Goal: Task Accomplishment & Management: Complete application form

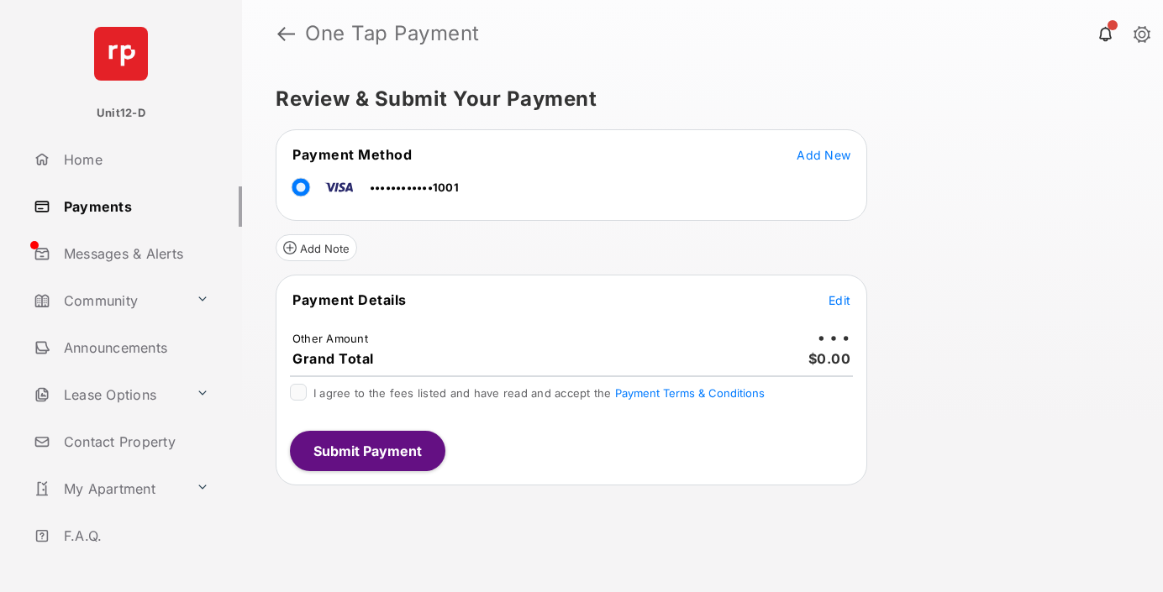
click at [823, 155] on span "Add New" at bounding box center [824, 155] width 54 height 14
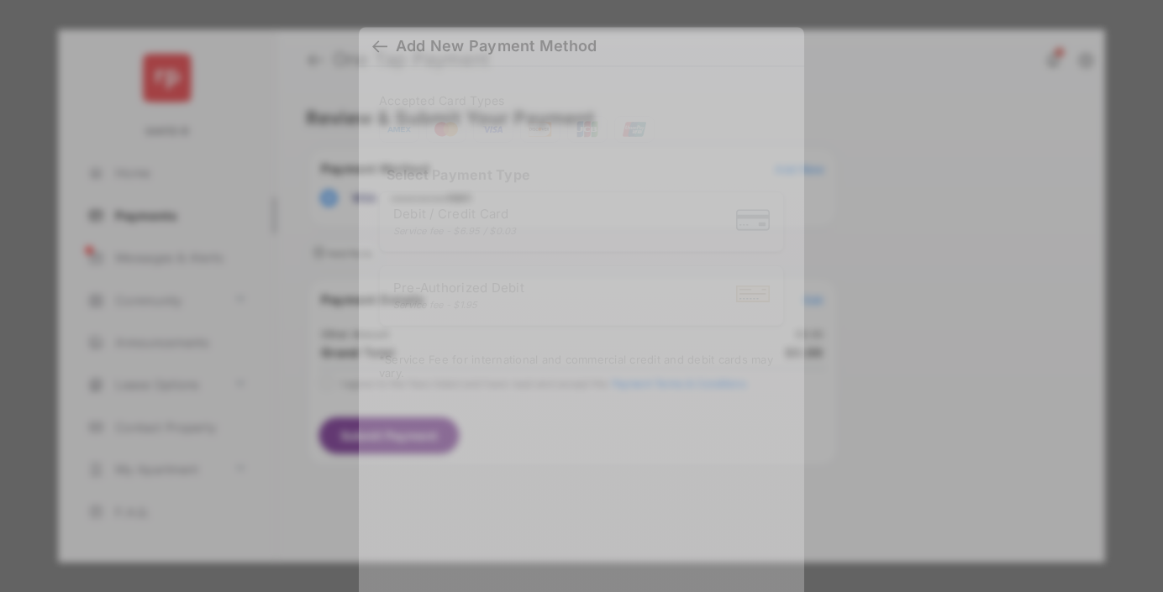
scroll to position [14, 0]
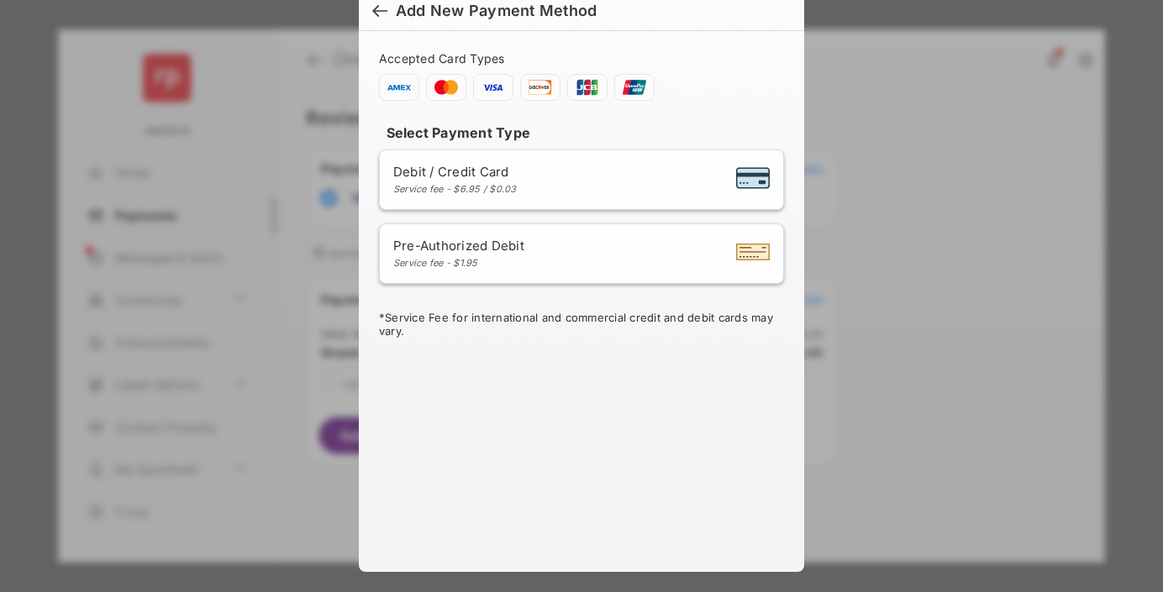
click at [455, 253] on span "Pre-Authorized Debit" at bounding box center [458, 246] width 131 height 16
select select "**"
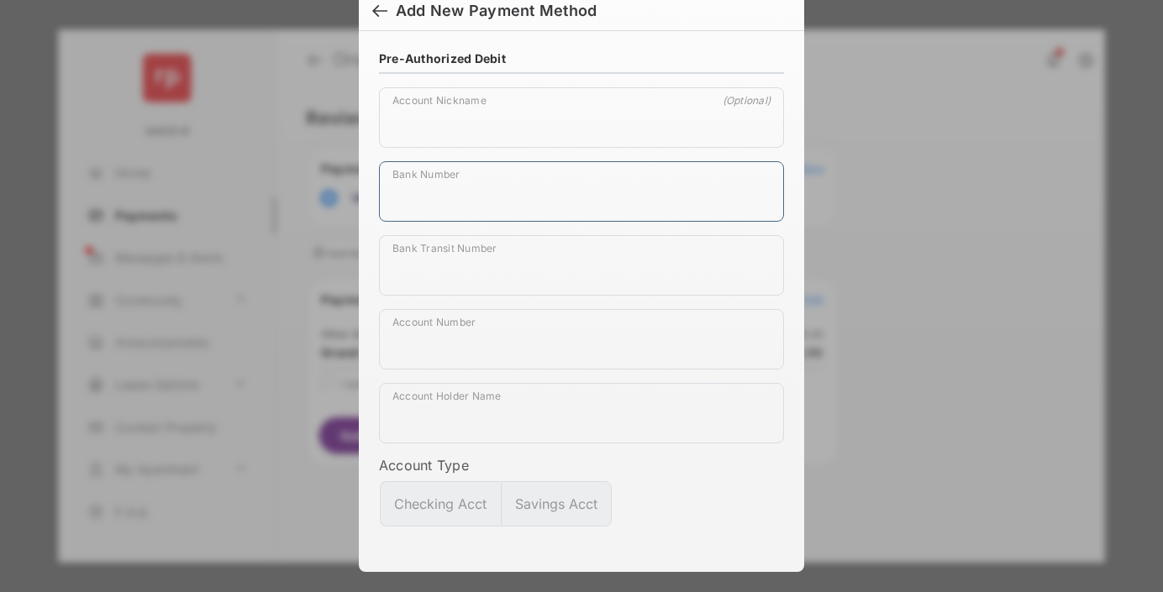
click at [563, 203] on input "Bank Number" at bounding box center [581, 191] width 405 height 60
click at [502, 134] on input "Account Nickname" at bounding box center [581, 117] width 405 height 60
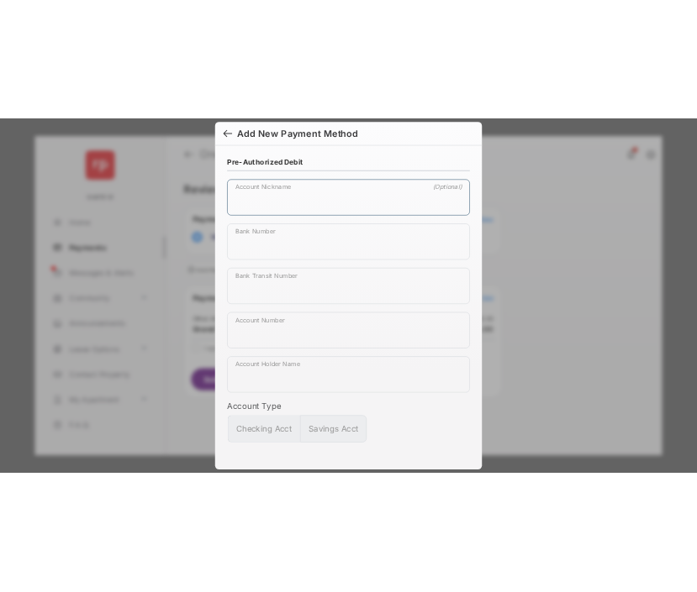
scroll to position [588, 0]
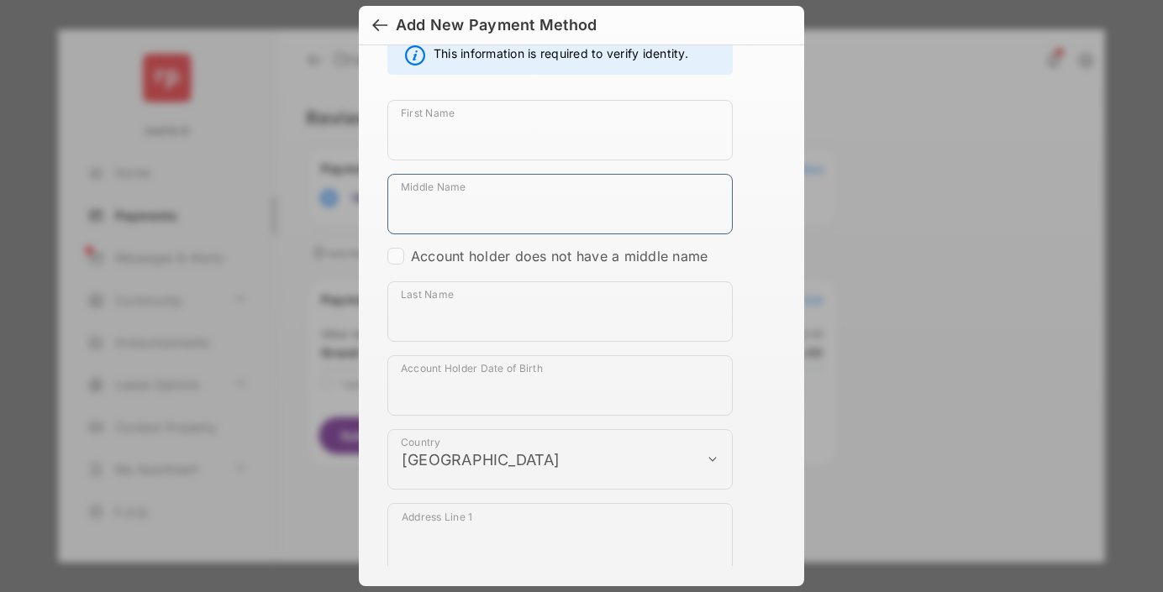
click at [460, 213] on input "Middle Name" at bounding box center [559, 204] width 345 height 60
click at [522, 166] on div "First Name Required field" at bounding box center [560, 137] width 366 height 74
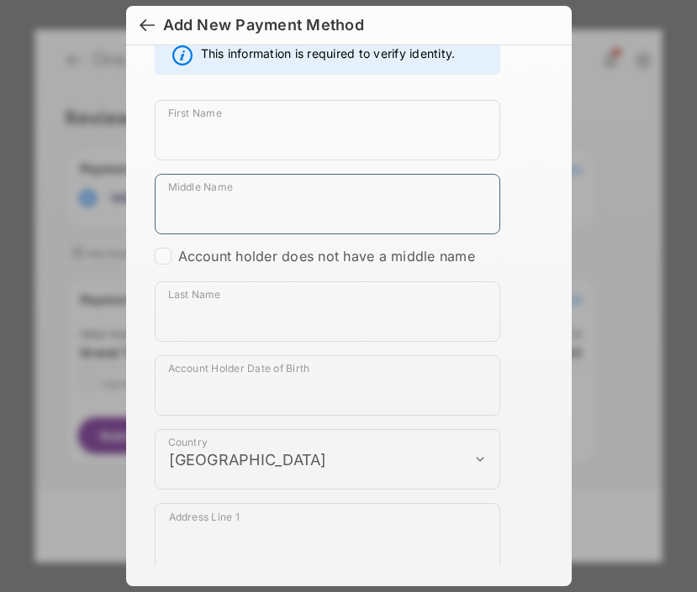
click at [341, 207] on input "Middle Name" at bounding box center [327, 204] width 345 height 60
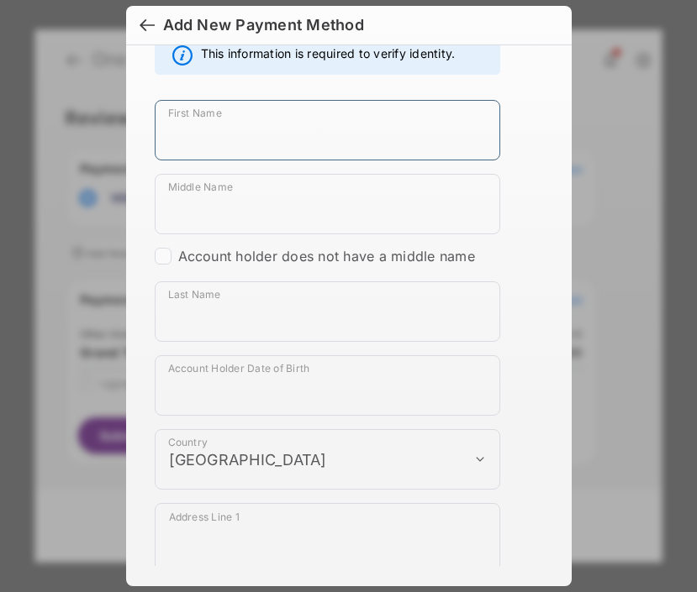
drag, startPoint x: 251, startPoint y: 155, endPoint x: 252, endPoint y: 146, distance: 8.4
click at [251, 153] on input "First Name" at bounding box center [327, 130] width 345 height 60
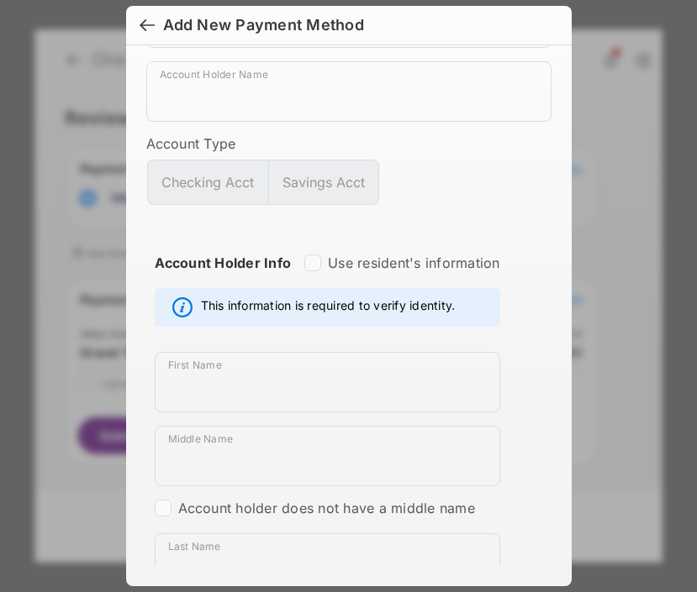
click at [281, 389] on input "First Name" at bounding box center [327, 382] width 345 height 60
click at [296, 372] on input "First Name" at bounding box center [327, 382] width 345 height 60
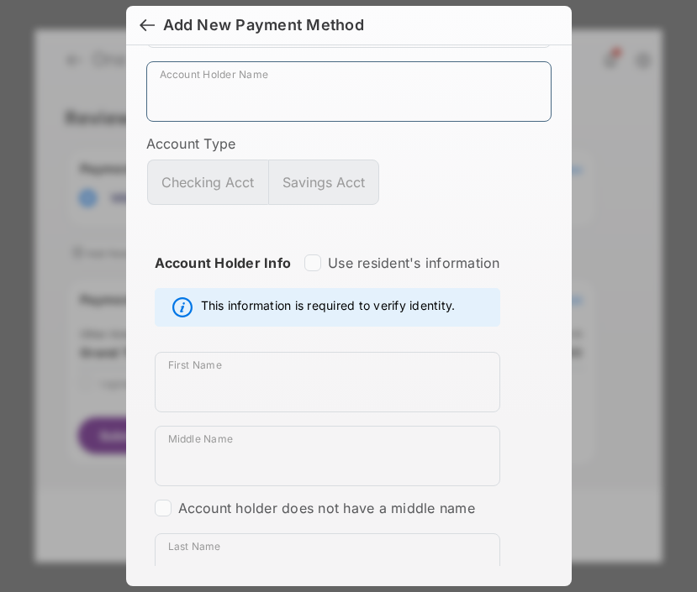
click at [220, 102] on input "Account Holder Name" at bounding box center [348, 91] width 405 height 60
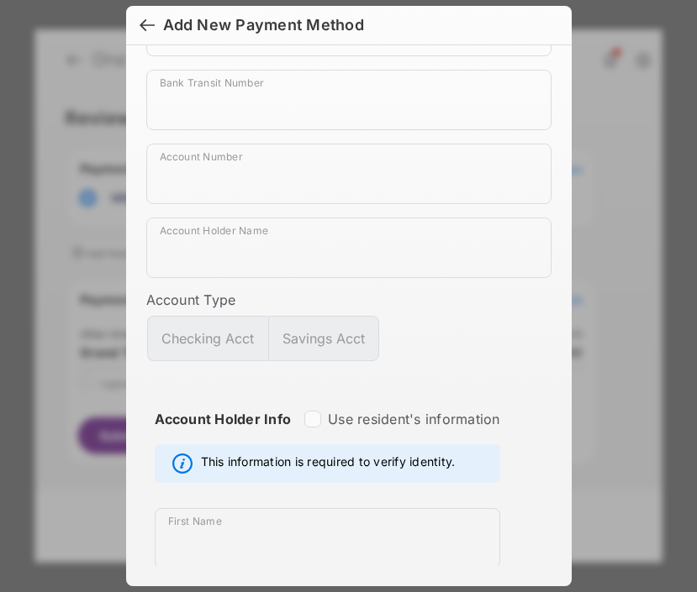
scroll to position [0, 0]
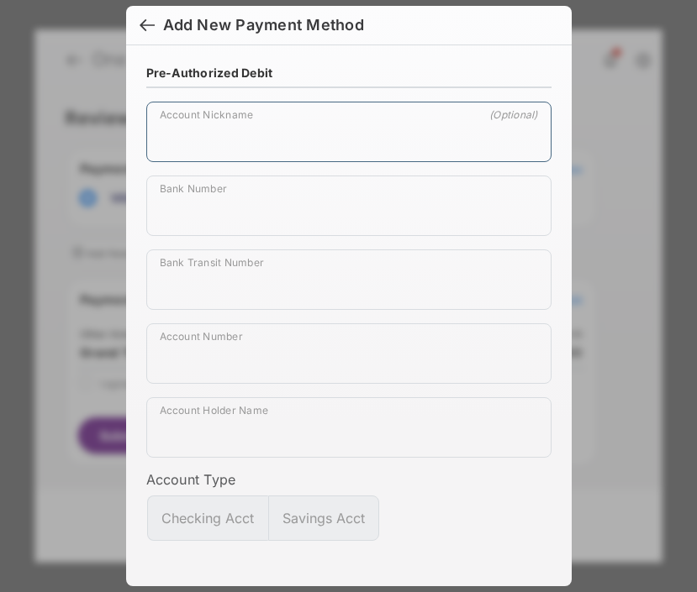
click at [298, 157] on input "Account Nickname" at bounding box center [348, 132] width 405 height 60
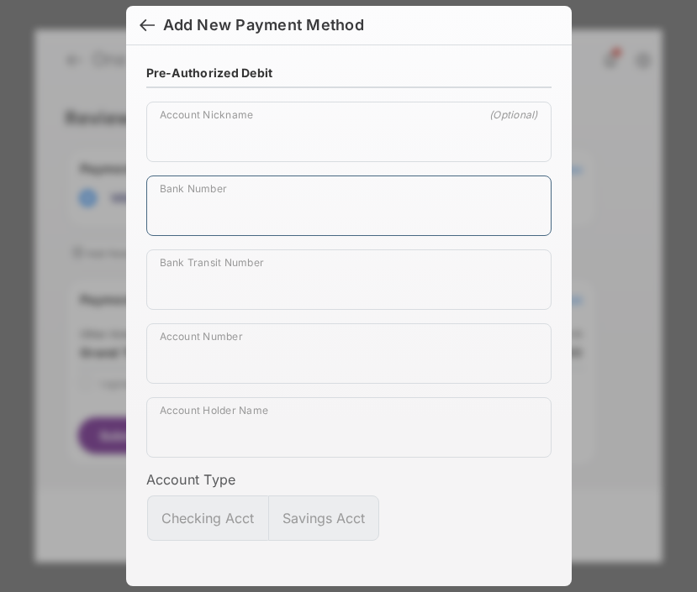
click at [308, 176] on input "Bank Number" at bounding box center [348, 206] width 405 height 60
click at [276, 227] on input "Bank Number" at bounding box center [348, 206] width 405 height 60
click at [276, 228] on input "Bank Number" at bounding box center [348, 206] width 405 height 60
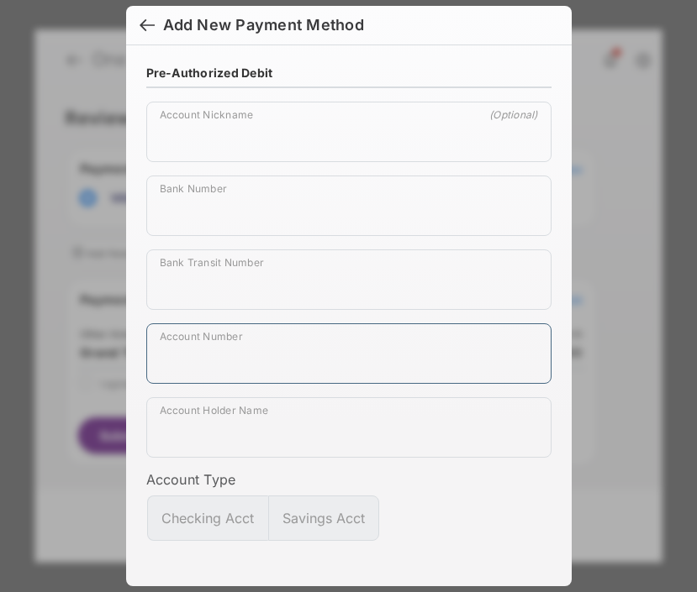
click at [256, 382] on input "Account Number" at bounding box center [348, 353] width 405 height 60
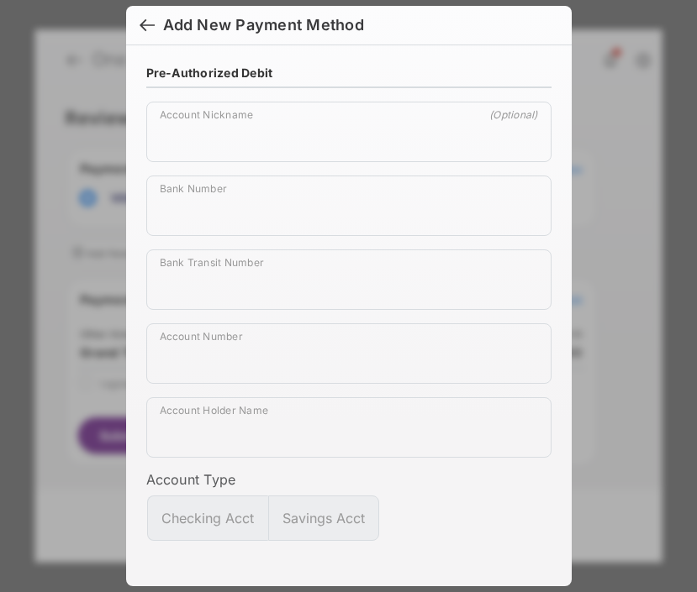
click at [218, 388] on div "Account Number Required field" at bounding box center [348, 360] width 425 height 74
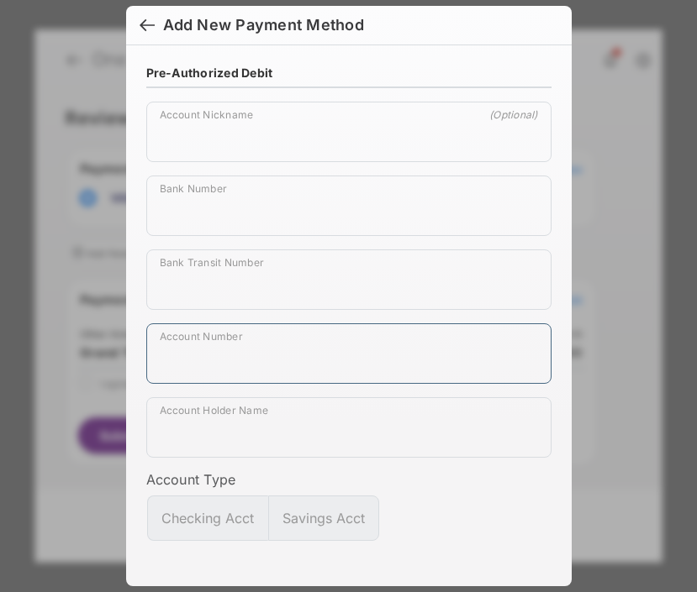
drag, startPoint x: 251, startPoint y: 330, endPoint x: 272, endPoint y: 266, distance: 68.0
click at [253, 330] on input "Account Number" at bounding box center [348, 353] width 405 height 60
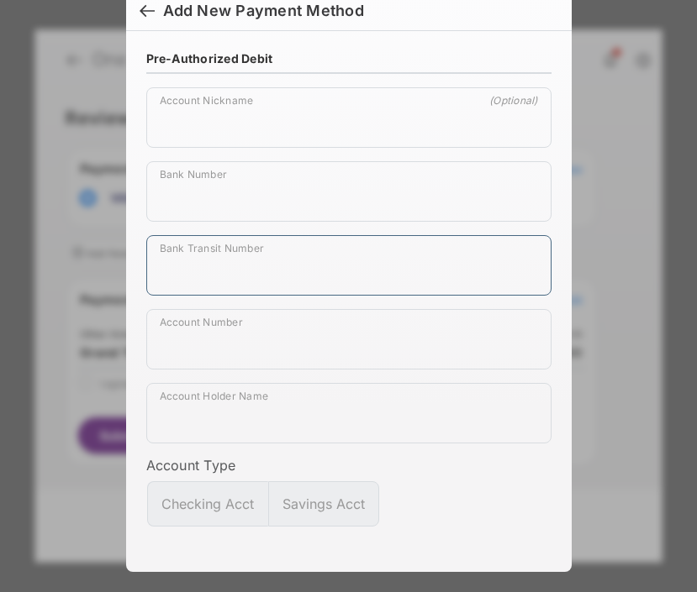
click at [272, 266] on input "Bank Transit Number" at bounding box center [348, 265] width 405 height 60
click at [272, 271] on input "Bank Transit Number" at bounding box center [348, 265] width 405 height 60
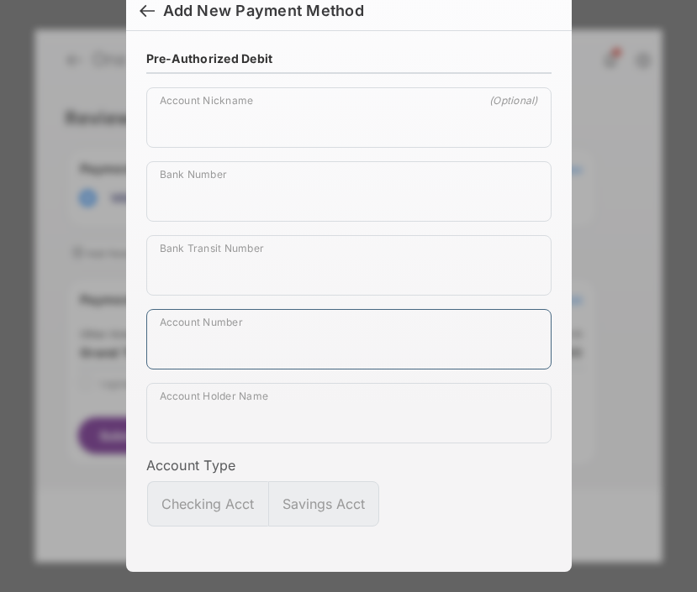
drag, startPoint x: 176, startPoint y: 347, endPoint x: 183, endPoint y: 325, distance: 23.1
click at [179, 339] on input "Account Number" at bounding box center [348, 339] width 405 height 60
drag, startPoint x: 187, startPoint y: 328, endPoint x: 240, endPoint y: 342, distance: 54.8
click at [189, 329] on input "Account Number" at bounding box center [348, 339] width 405 height 60
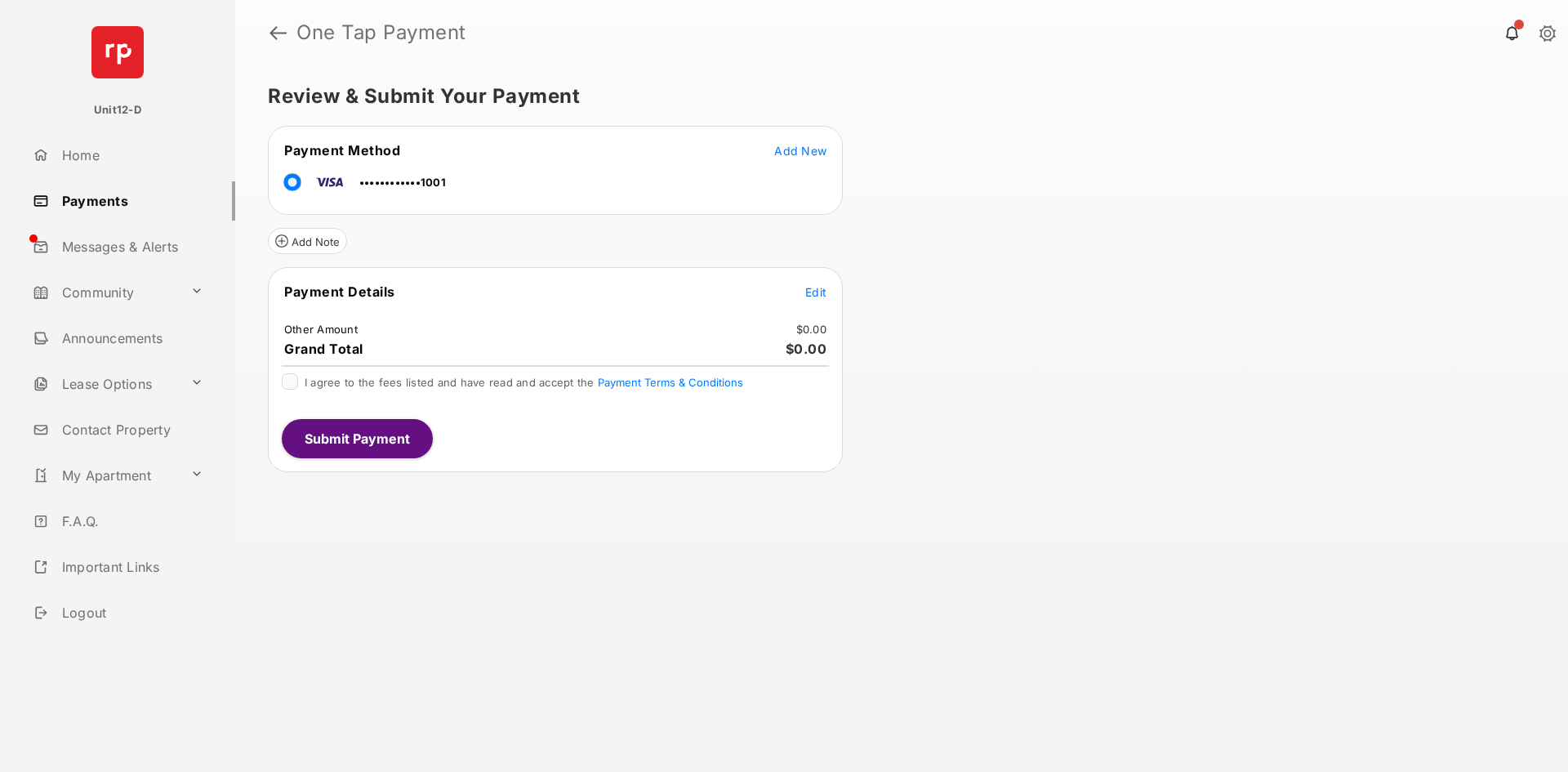
click at [795, 155] on span "Add New" at bounding box center [801, 151] width 52 height 14
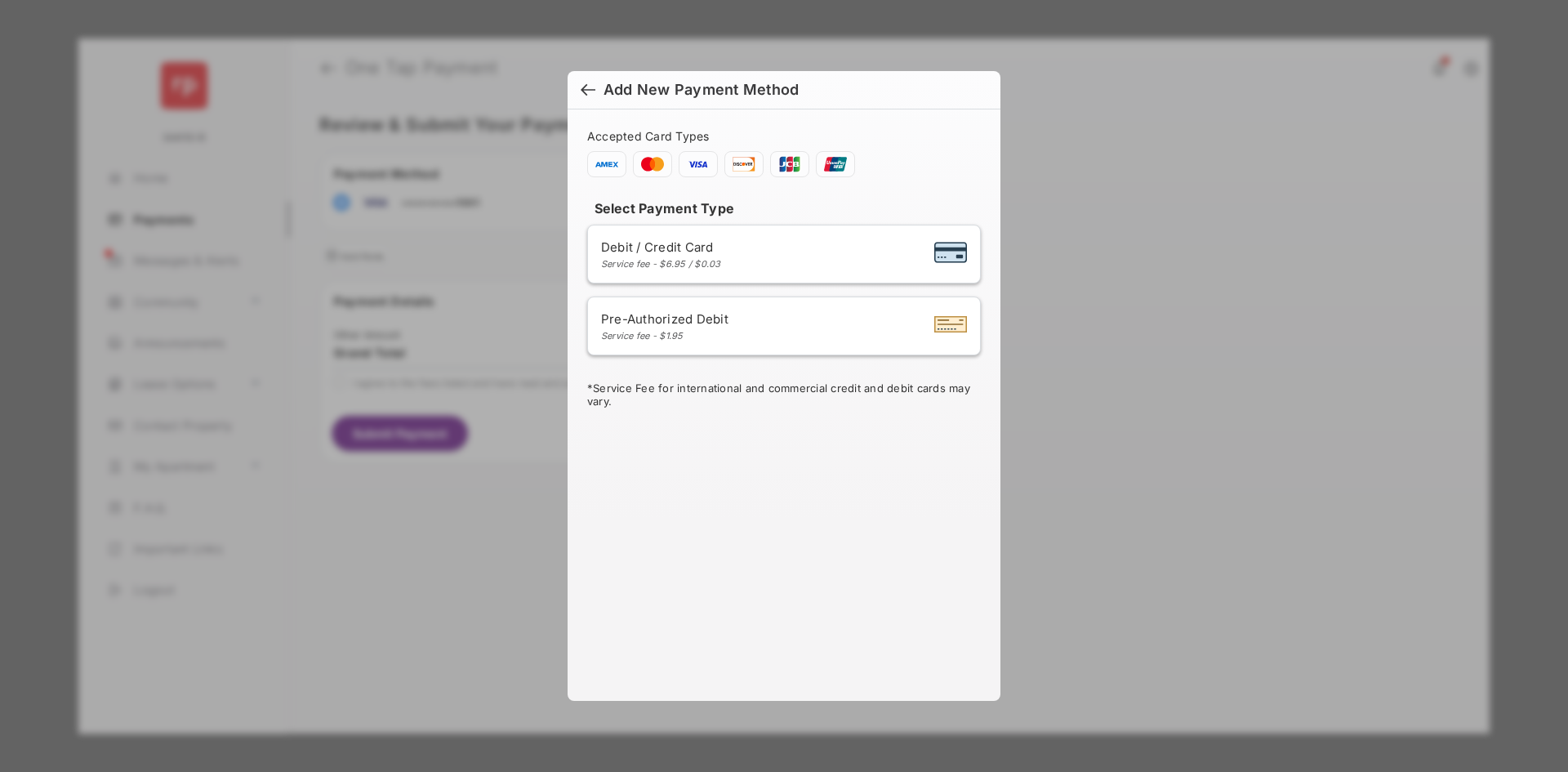
click at [693, 319] on span "Pre-Authorized Debit" at bounding box center [664, 319] width 127 height 16
select select "**"
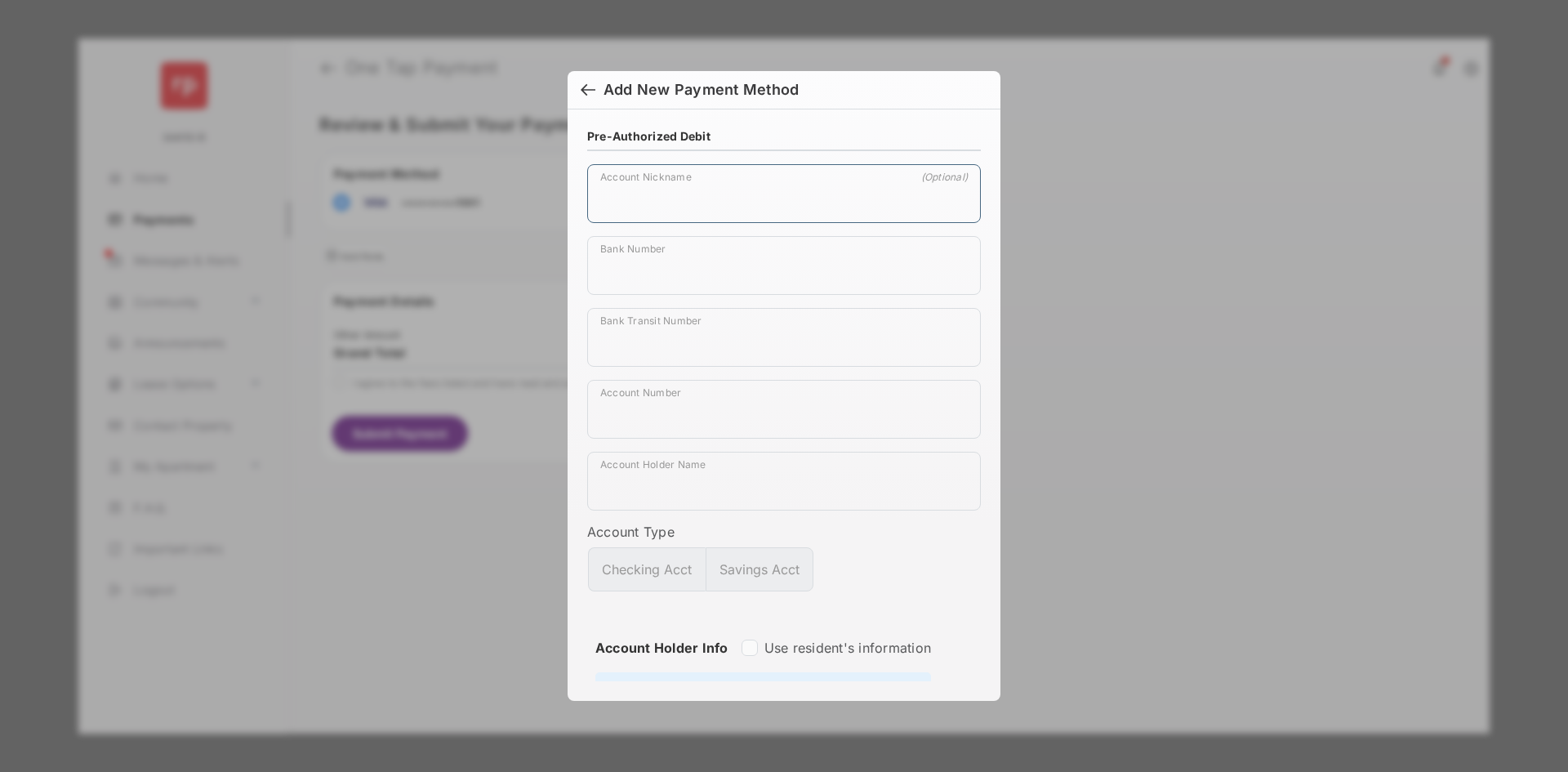
click at [667, 218] on input "Account Nickname" at bounding box center [784, 193] width 394 height 58
click at [625, 263] on input "Bank Number" at bounding box center [784, 265] width 394 height 58
click at [734, 289] on input "Bank Number" at bounding box center [784, 265] width 394 height 58
drag, startPoint x: 573, startPoint y: 362, endPoint x: 585, endPoint y: 350, distance: 17.0
click at [575, 362] on div "**********" at bounding box center [784, 396] width 433 height 572
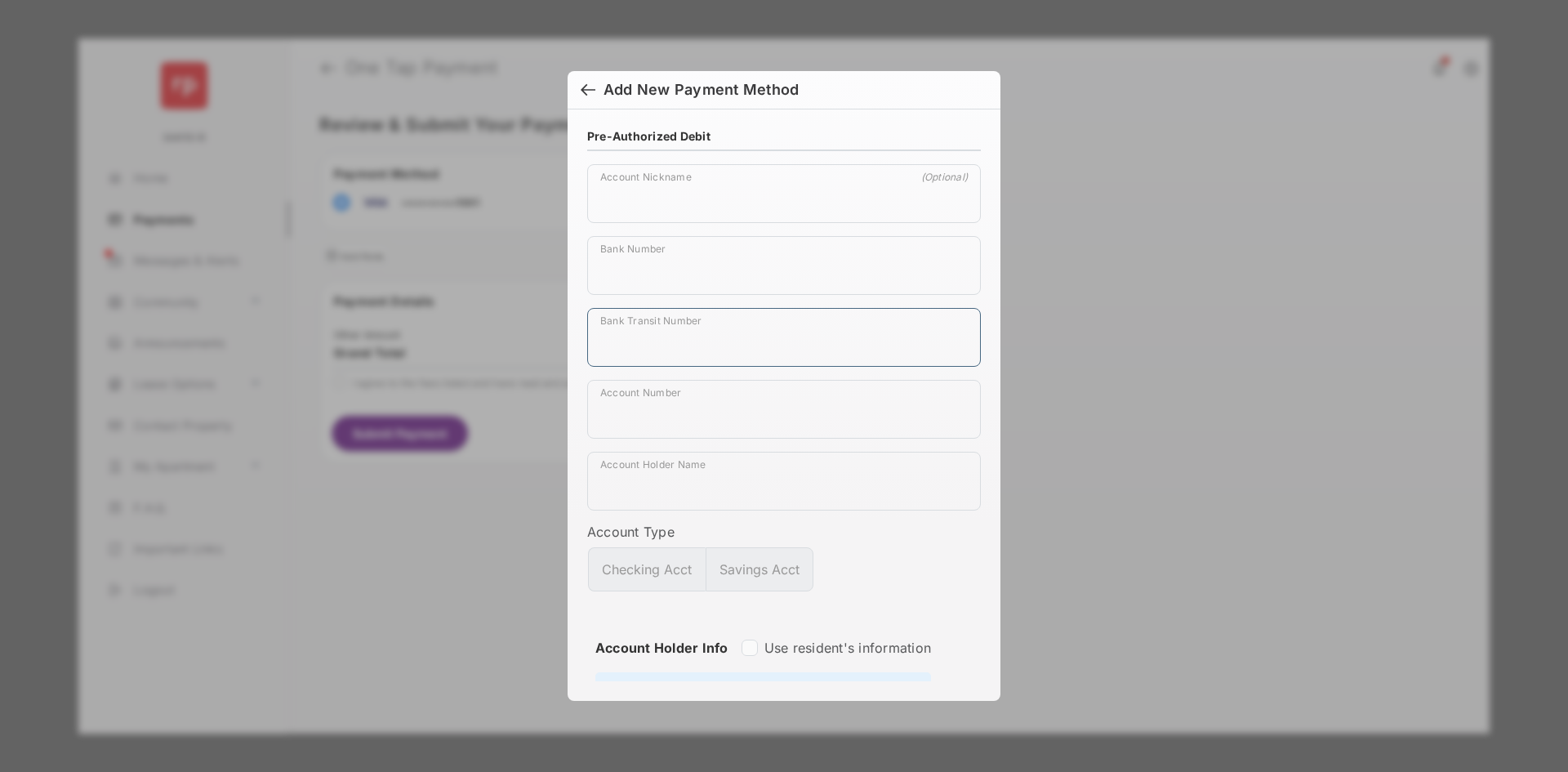
click at [655, 337] on input "Bank Transit Number" at bounding box center [784, 337] width 394 height 58
click at [645, 391] on input "Account Number" at bounding box center [784, 409] width 394 height 58
click at [643, 418] on input "Account Number" at bounding box center [784, 409] width 394 height 58
drag, startPoint x: 692, startPoint y: 343, endPoint x: 1278, endPoint y: 248, distance: 593.7
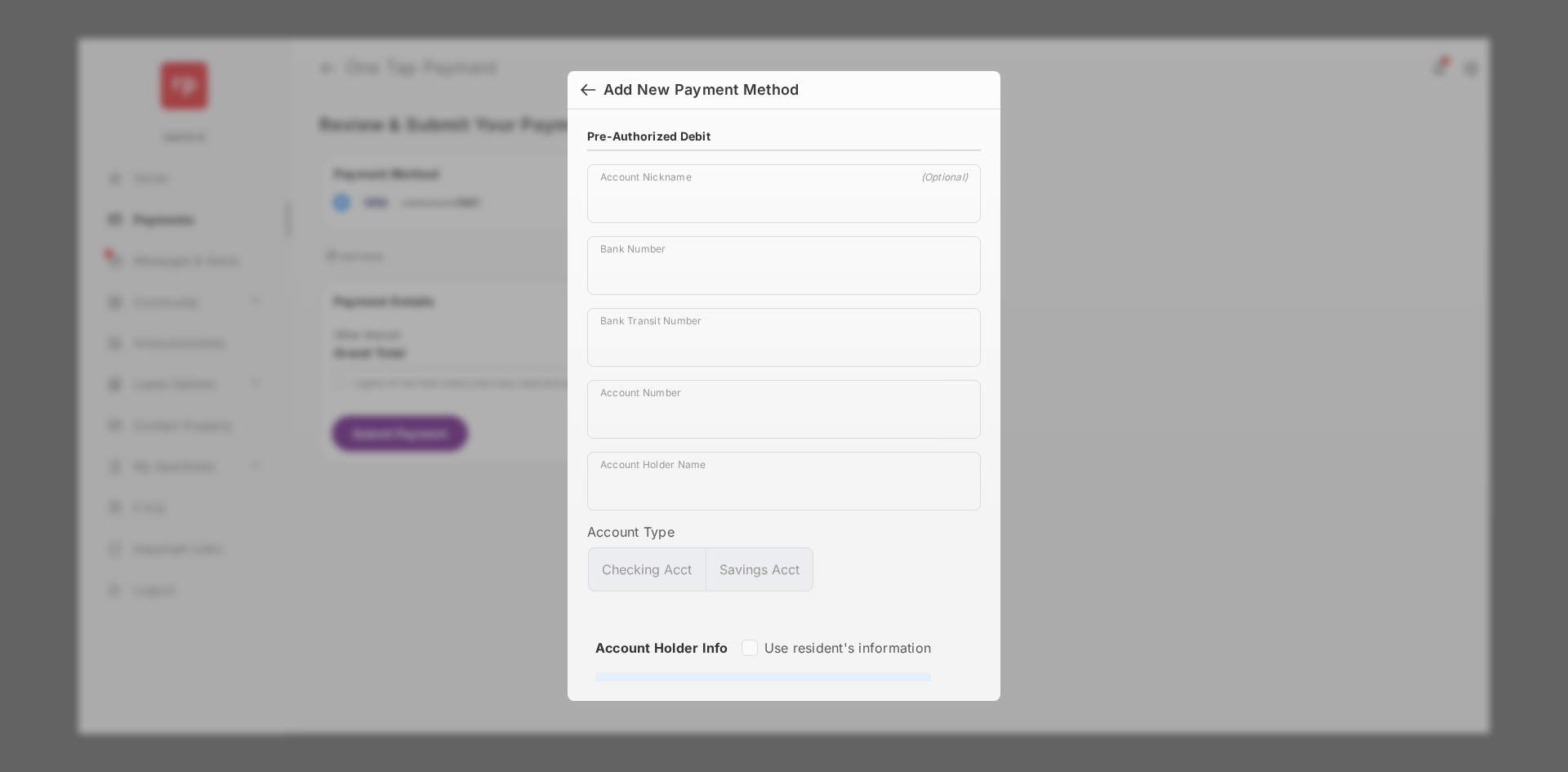
click at [1272, 248] on div "**********" at bounding box center [784, 386] width 1568 height 772
